Goal: Transaction & Acquisition: Book appointment/travel/reservation

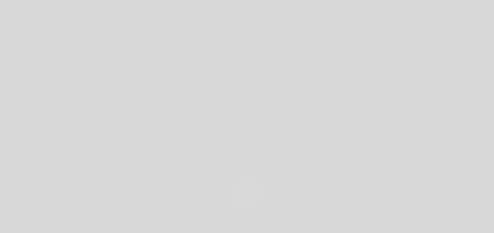
select select "es"
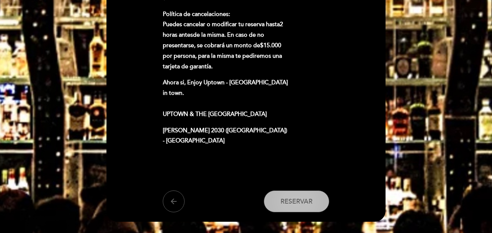
scroll to position [508, 0]
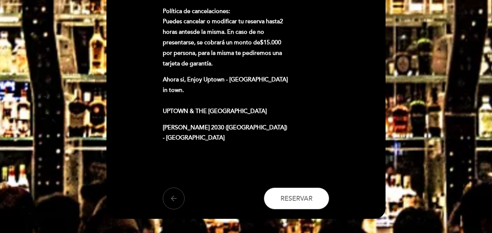
click at [174, 194] on icon "arrow_back" at bounding box center [173, 198] width 9 height 9
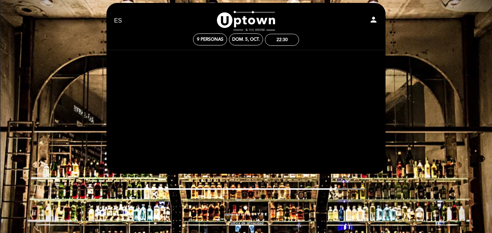
scroll to position [6, 0]
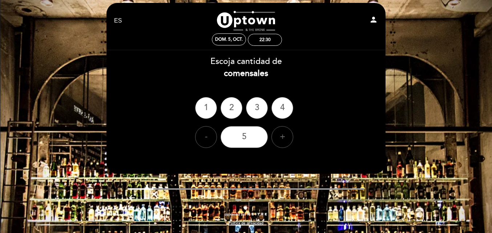
click at [6, 62] on div "EN ES PT [GEOGRAPHIC_DATA] person dom. 5, oct. 22:30 [GEOGRAPHIC_DATA] Bienveni…" at bounding box center [246, 113] width 492 height 239
click at [29, 60] on div "EN ES PT [GEOGRAPHIC_DATA] person dom. 5, oct. 22:30 [GEOGRAPHIC_DATA] Bienveni…" at bounding box center [246, 113] width 492 height 239
click at [80, 40] on div "EN ES PT [GEOGRAPHIC_DATA] person dom. 5, oct. 22:30 [GEOGRAPHIC_DATA] Bienveni…" at bounding box center [246, 113] width 492 height 239
click at [430, 95] on div "EN ES PT [GEOGRAPHIC_DATA] person dom. 5, oct. 22:30 [GEOGRAPHIC_DATA] Bienveni…" at bounding box center [246, 113] width 492 height 239
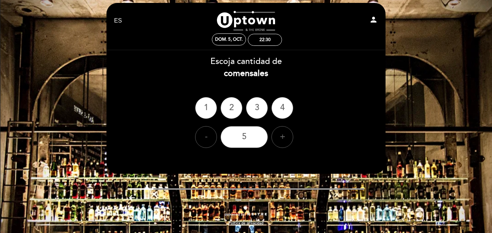
click at [430, 95] on div "EN ES PT [GEOGRAPHIC_DATA] person dom. 5, oct. 22:30 [GEOGRAPHIC_DATA] Bienveni…" at bounding box center [246, 113] width 492 height 239
